Goal: Entertainment & Leisure: Consume media (video, audio)

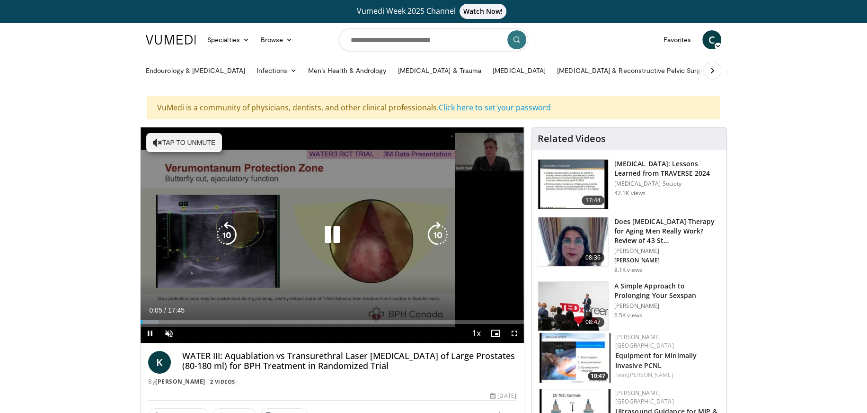
click at [153, 140] on icon "Video Player" at bounding box center [157, 142] width 9 height 9
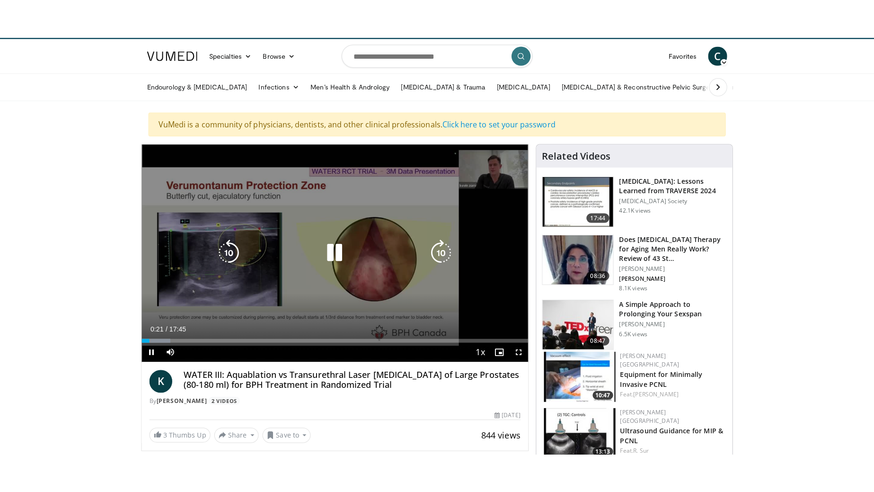
scroll to position [47, 0]
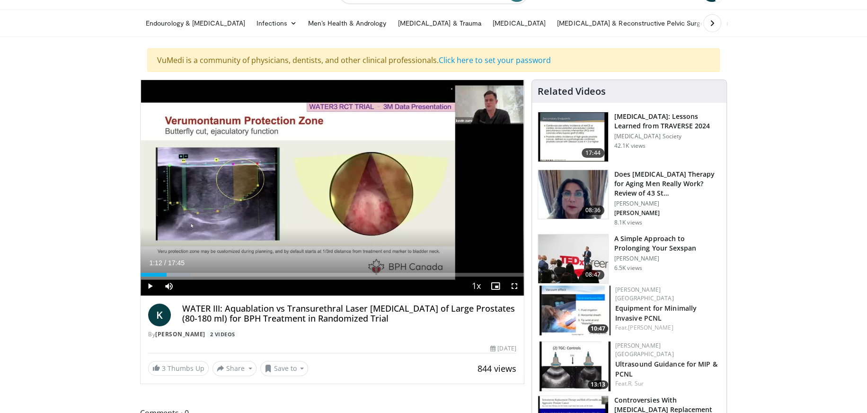
drag, startPoint x: 153, startPoint y: 273, endPoint x: 166, endPoint y: 275, distance: 13.4
click at [167, 275] on div "Progress Bar" at bounding box center [167, 274] width 1 height 4
click at [170, 275] on div "Progress Bar" at bounding box center [170, 274] width 1 height 4
drag, startPoint x: 169, startPoint y: 275, endPoint x: 176, endPoint y: 276, distance: 6.2
click at [176, 276] on div "Current Time 1:37 / Duration 17:45 Play Skip Backward Skip Forward Mute 100% Lo…" at bounding box center [332, 285] width 383 height 19
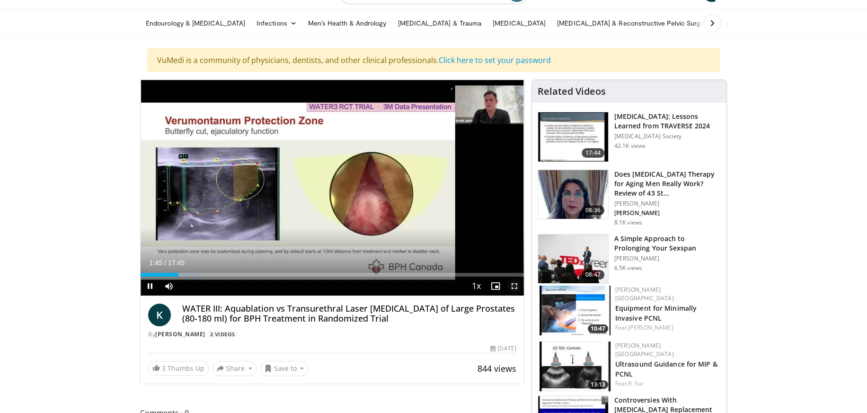
drag, startPoint x: 513, startPoint y: 285, endPoint x: 513, endPoint y: 342, distance: 57.2
click at [513, 285] on span "Video Player" at bounding box center [514, 285] width 19 height 19
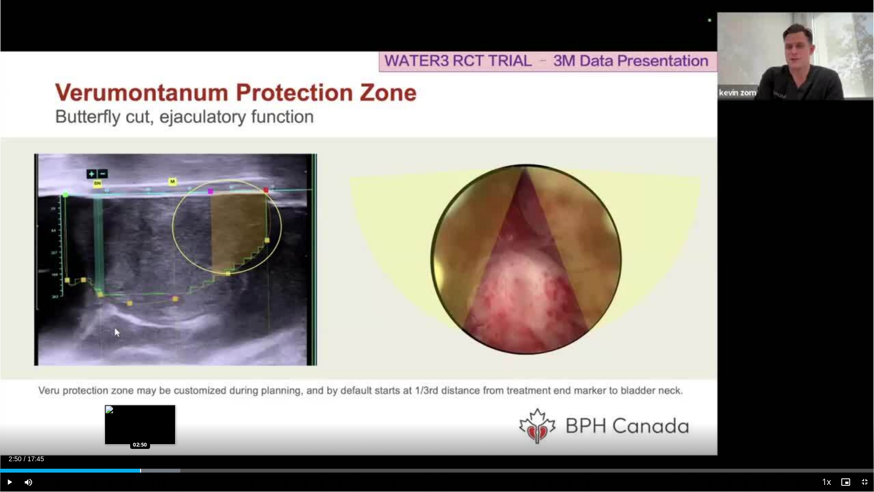
click at [140, 412] on div "Progress Bar" at bounding box center [140, 470] width 1 height 4
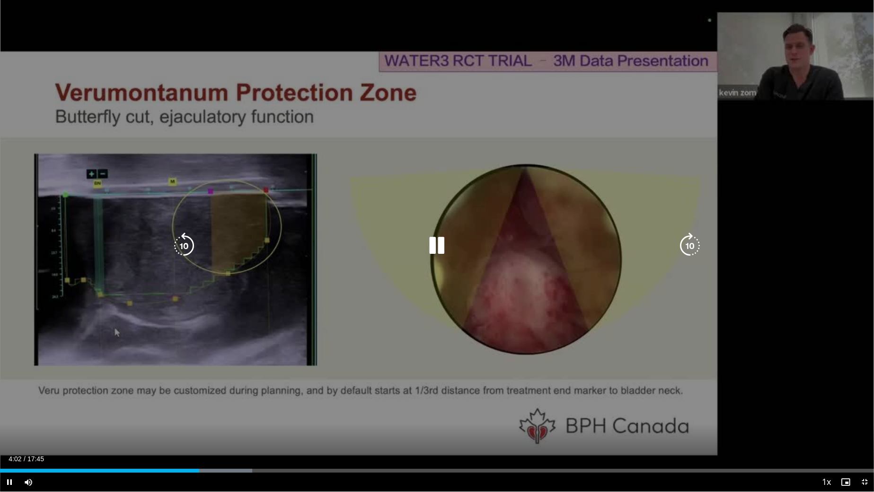
click at [409, 412] on div "10 seconds Tap to unmute" at bounding box center [437, 245] width 874 height 491
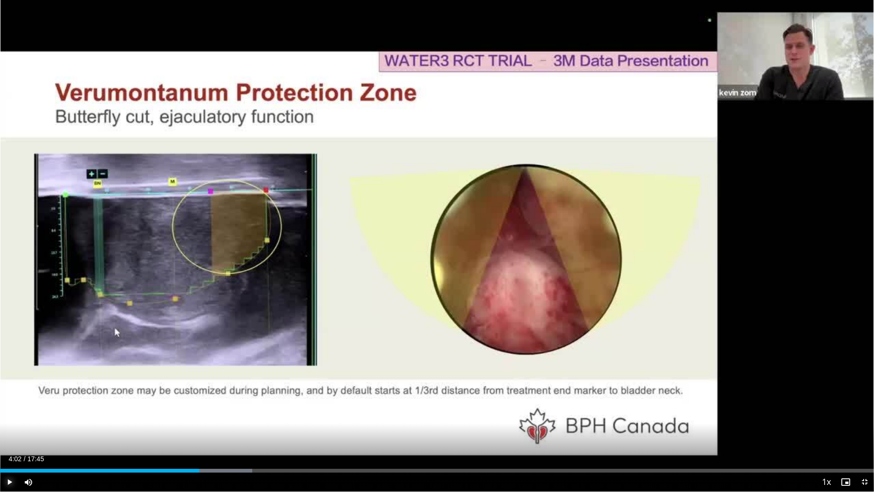
click at [7, 412] on span "Video Player" at bounding box center [9, 481] width 19 height 19
